Goal: Task Accomplishment & Management: Manage account settings

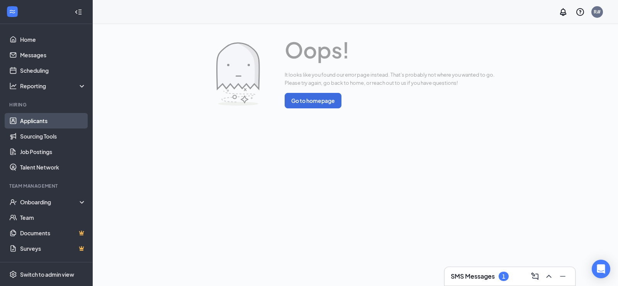
click at [55, 123] on link "Applicants" at bounding box center [53, 120] width 66 height 15
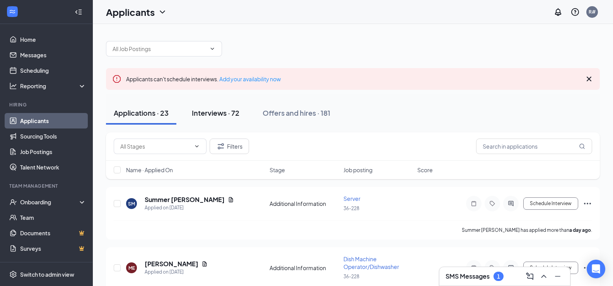
click at [214, 112] on div "Interviews · 72" at bounding box center [216, 113] width 48 height 10
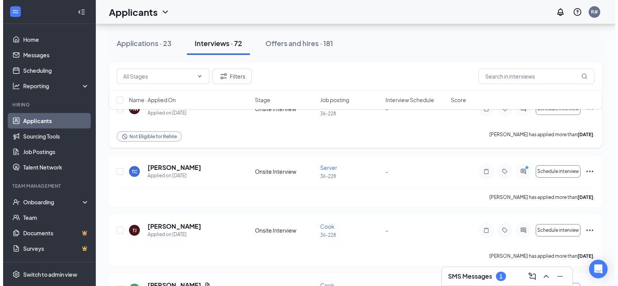
scroll to position [271, 0]
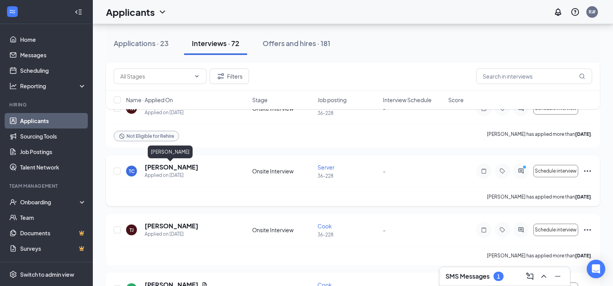
click at [184, 169] on h5 "[PERSON_NAME]" at bounding box center [172, 167] width 54 height 9
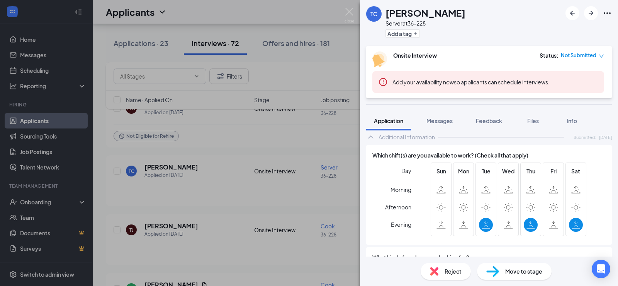
scroll to position [193, 0]
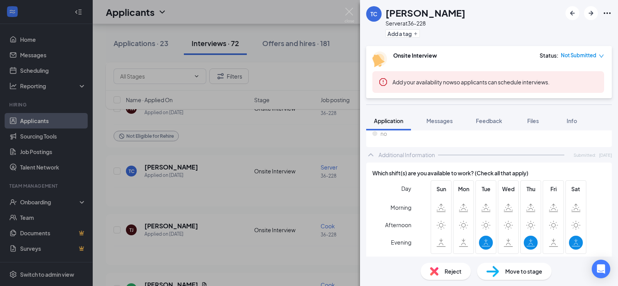
click at [252, 68] on div "TC [PERSON_NAME] Server at 36-228 Add a tag Onsite Interview Status : Not Submi…" at bounding box center [309, 143] width 618 height 286
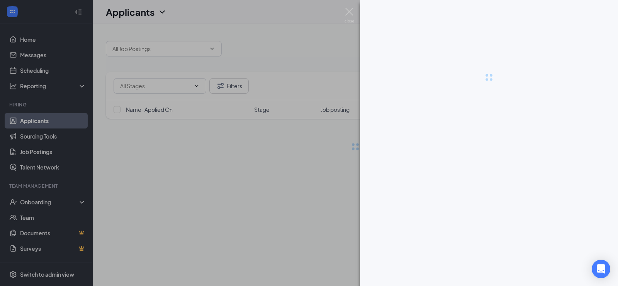
click at [489, 271] on div at bounding box center [489, 143] width 258 height 286
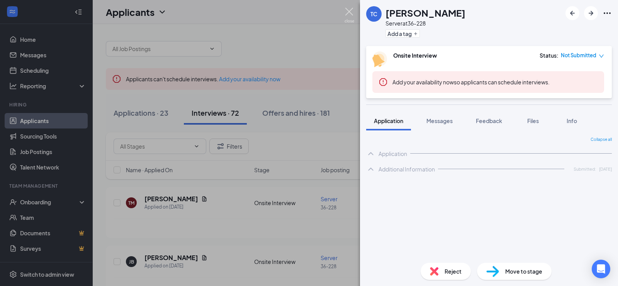
click at [350, 10] on img at bounding box center [350, 15] width 10 height 15
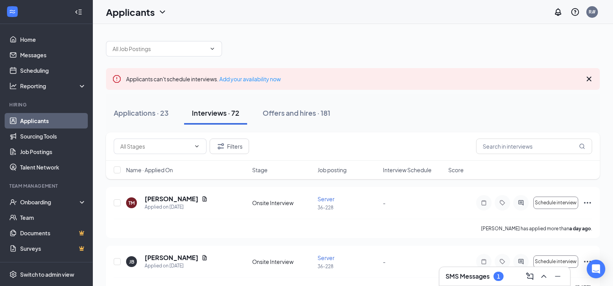
click at [478, 280] on div "SMS Messages 1" at bounding box center [474, 275] width 58 height 9
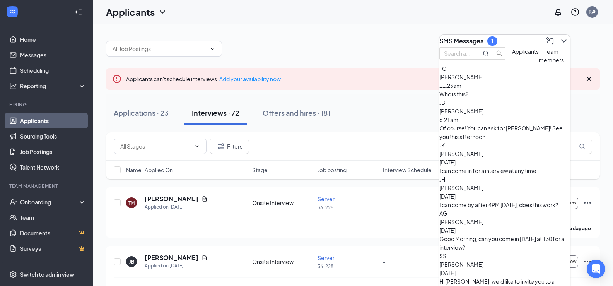
click at [466, 98] on div "TC Triniece Chong 11:23am Who is this?" at bounding box center [504, 81] width 131 height 34
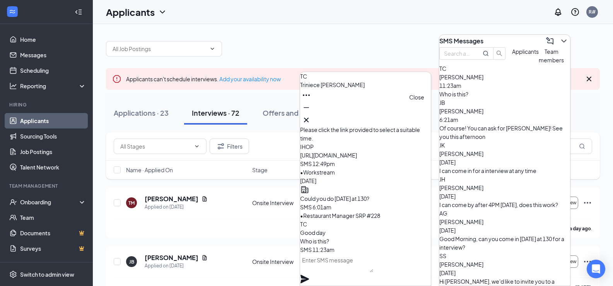
click at [311, 119] on icon "Cross" at bounding box center [305, 119] width 9 height 9
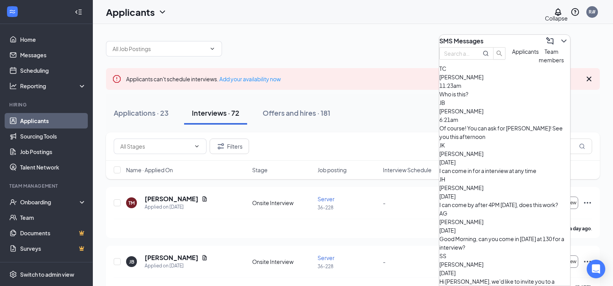
click at [559, 40] on icon "ChevronDown" at bounding box center [563, 40] width 9 height 9
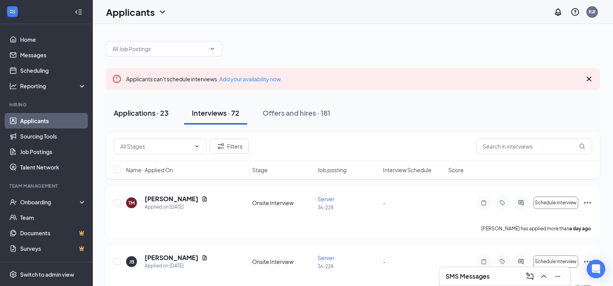
click at [133, 120] on button "Applications · 23" at bounding box center [141, 112] width 70 height 23
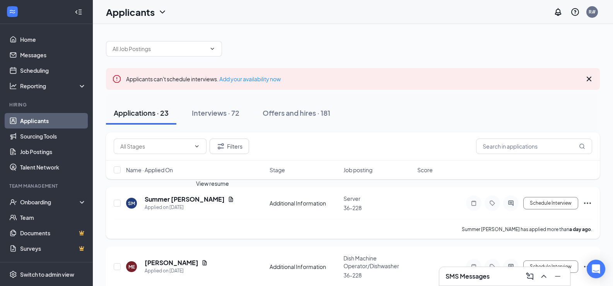
click at [229, 199] on icon "Document" at bounding box center [231, 198] width 4 height 5
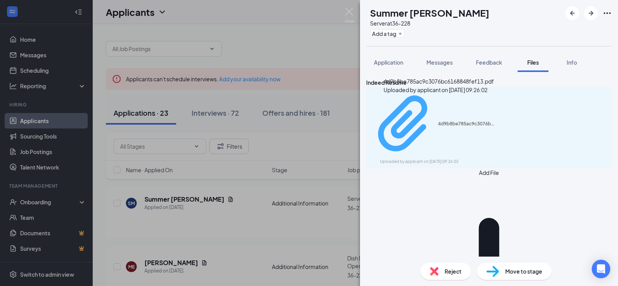
click at [410, 158] on div "Uploaded by applicant on Oct 14, 2025 at 09:26:02" at bounding box center [438, 161] width 116 height 6
